Goal: Task Accomplishment & Management: Use online tool/utility

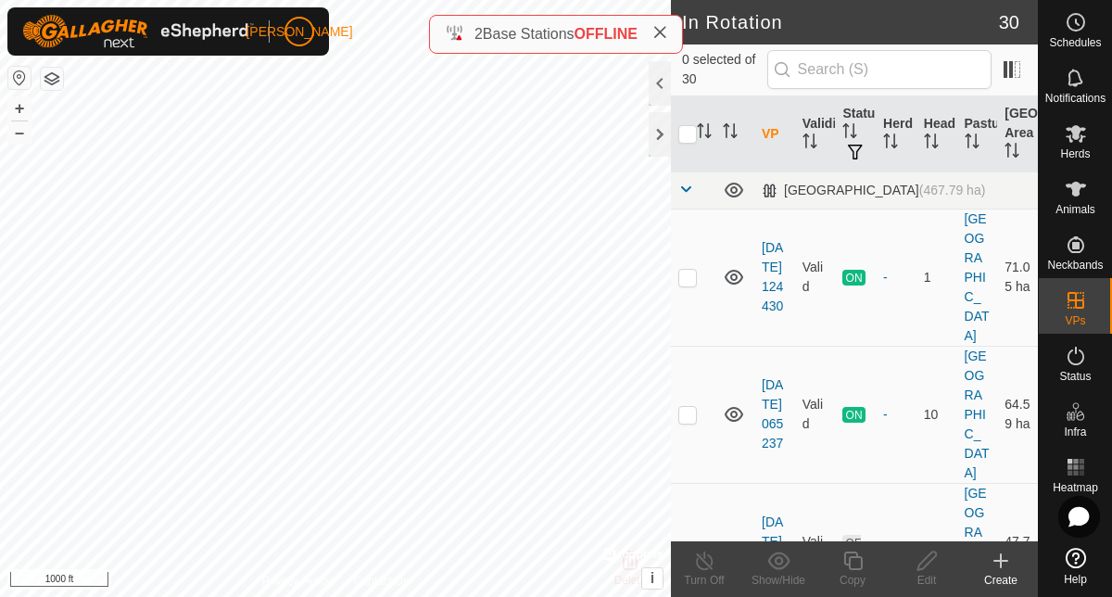
click at [1078, 577] on span "Help" at bounding box center [1075, 579] width 23 height 11
click at [1069, 518] on icon at bounding box center [1079, 516] width 22 height 21
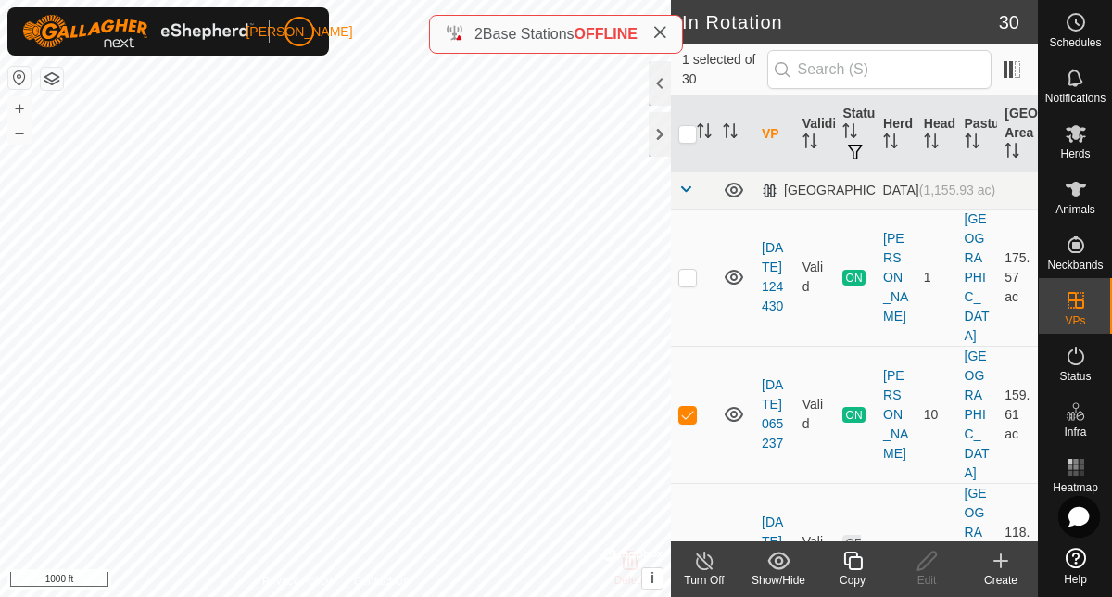
checkbox input "true"
checkbox input "false"
checkbox input "true"
click at [713, 568] on icon at bounding box center [704, 561] width 23 height 22
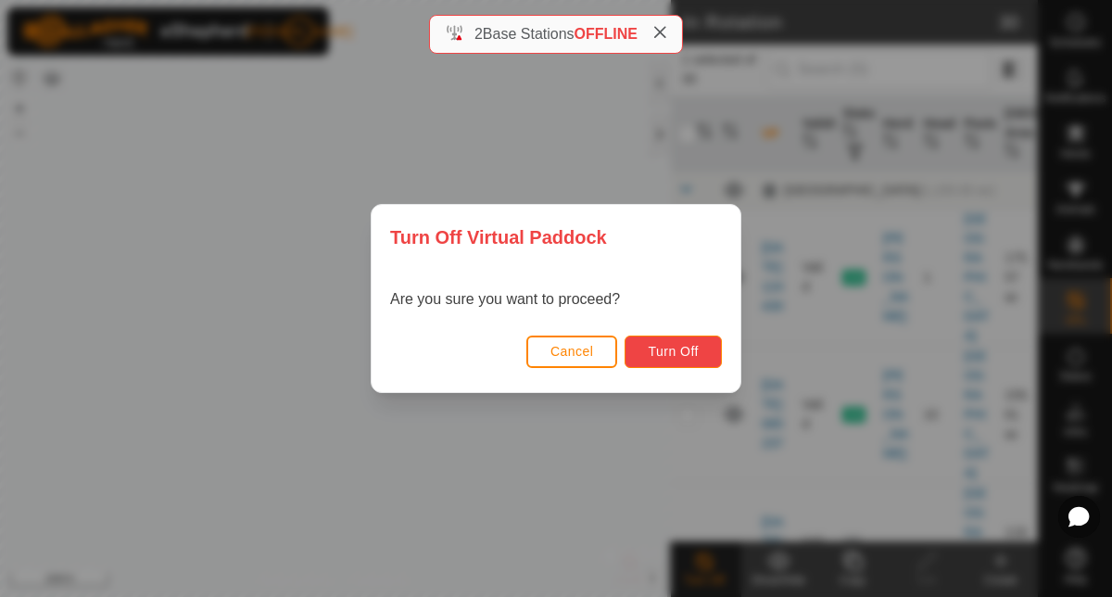
click at [664, 345] on span "Turn Off" at bounding box center [673, 351] width 51 height 15
